Goal: Information Seeking & Learning: Check status

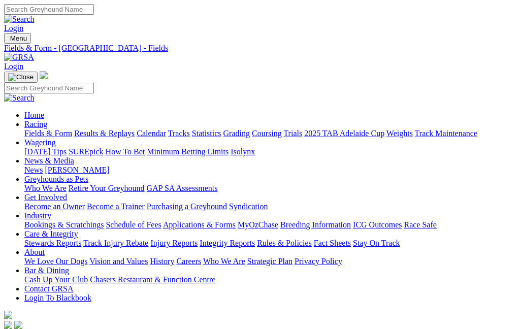
scroll to position [1999, 1]
click at [131, 129] on link "Results & Replays" at bounding box center [104, 133] width 60 height 9
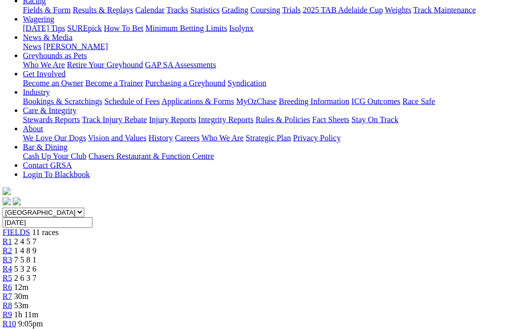
scroll to position [113, 2]
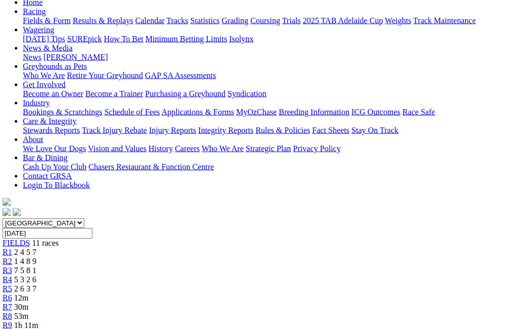
click at [12, 285] on span "R5" at bounding box center [8, 289] width 10 height 9
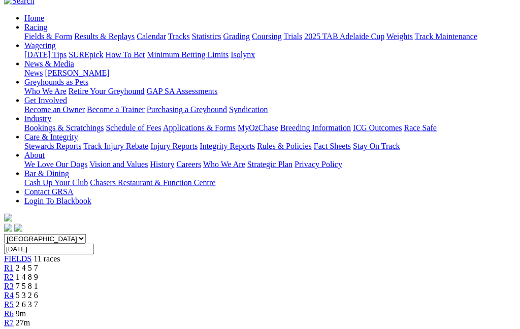
scroll to position [88, 0]
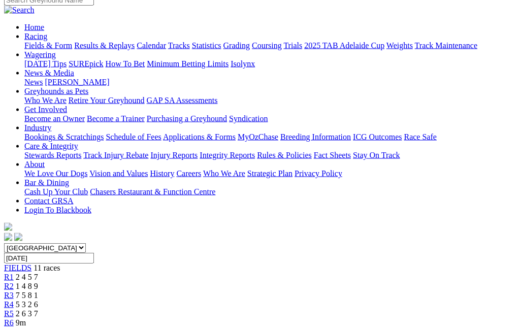
click at [14, 319] on link "R6" at bounding box center [9, 323] width 10 height 9
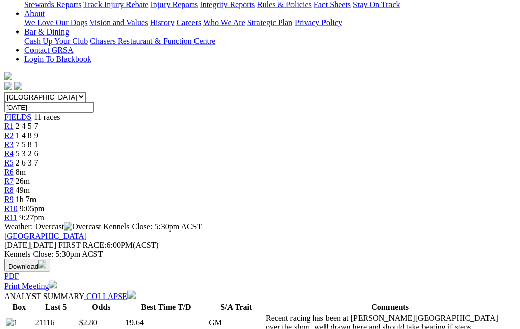
scroll to position [193, 0]
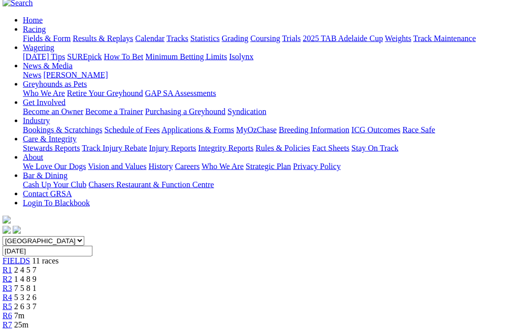
scroll to position [0, 2]
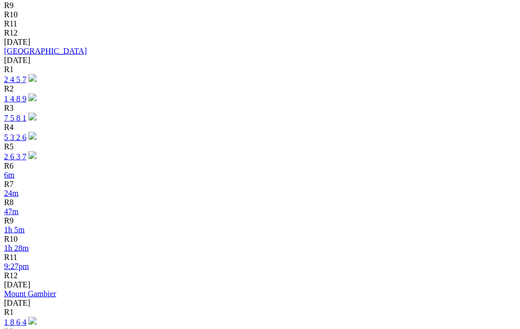
scroll to position [452, 0]
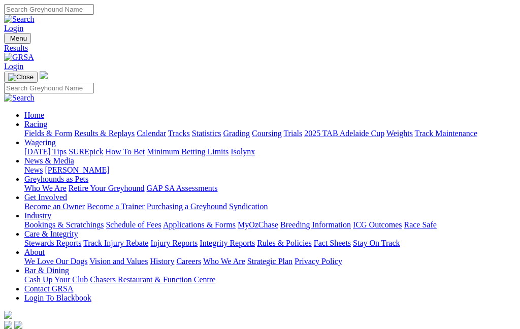
scroll to position [493, 0]
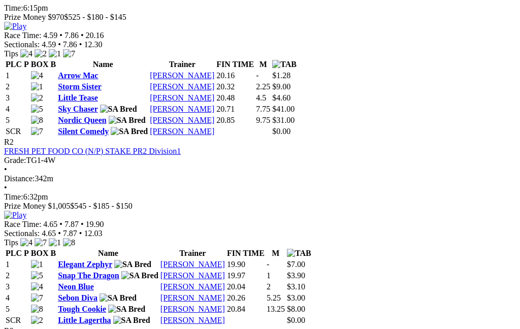
scroll to position [569, 0]
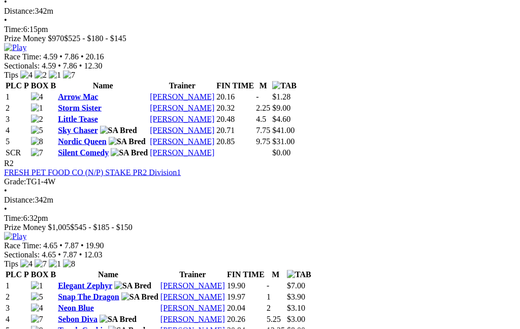
scroll to position [518, 0]
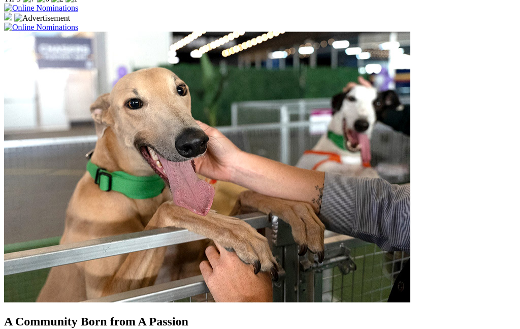
scroll to position [780, 0]
